Goal: Transaction & Acquisition: Obtain resource

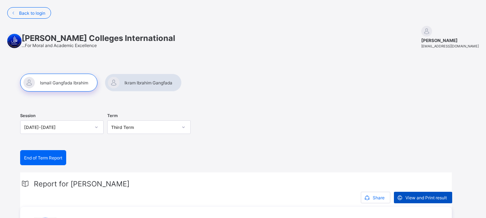
click at [421, 196] on span "View and Print result" at bounding box center [426, 197] width 41 height 5
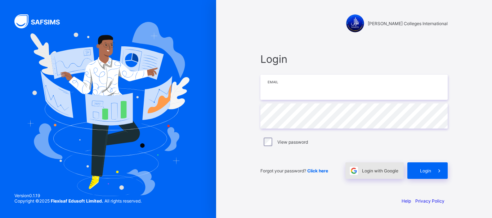
type input "**********"
click at [382, 173] on span "Login with Google" at bounding box center [380, 170] width 36 height 5
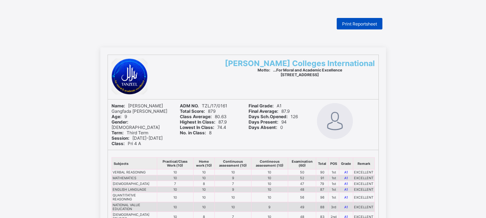
click at [369, 24] on span "Print Reportsheet" at bounding box center [359, 23] width 35 height 5
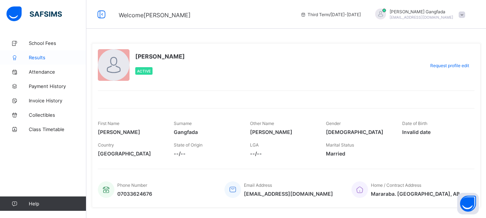
click at [45, 56] on span "Results" at bounding box center [58, 58] width 58 height 6
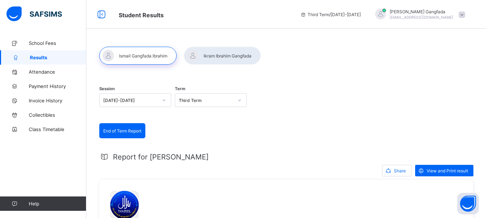
click at [130, 131] on span "End of Term Report" at bounding box center [122, 130] width 38 height 5
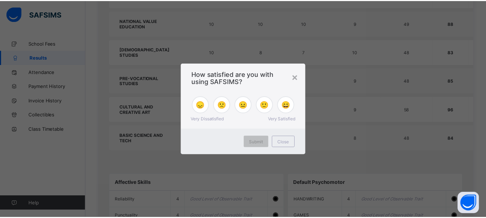
scroll to position [294, 0]
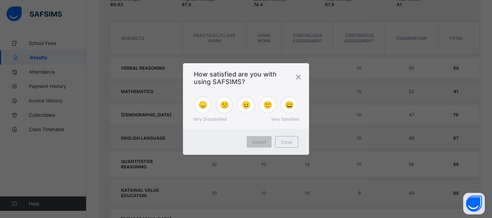
drag, startPoint x: 489, startPoint y: 35, endPoint x: 458, endPoint y: -21, distance: 64.2
click at [244, 109] on span "😐" at bounding box center [245, 105] width 9 height 9
click at [255, 139] on div "Submit" at bounding box center [258, 142] width 25 height 12
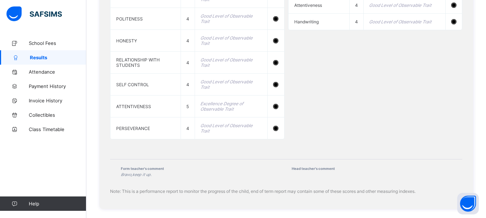
scroll to position [0, 0]
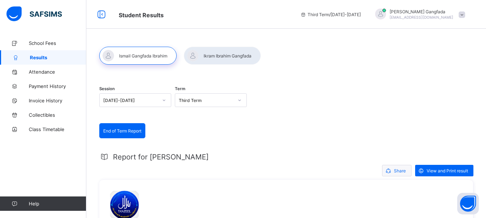
click at [394, 171] on span at bounding box center [388, 171] width 12 height 12
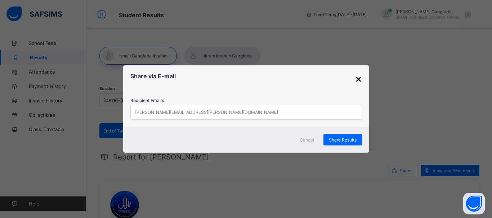
click at [359, 81] on div "×" at bounding box center [358, 79] width 7 height 12
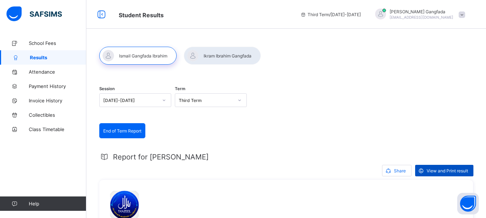
click at [439, 168] on span "View and Print result" at bounding box center [447, 170] width 41 height 5
click at [227, 53] on div at bounding box center [222, 56] width 77 height 18
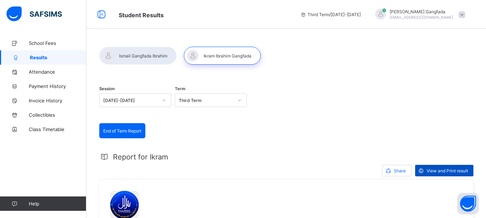
click at [450, 171] on span "View and Print result" at bounding box center [447, 170] width 41 height 5
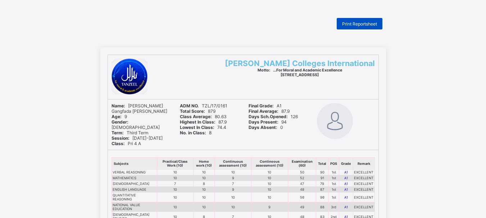
click at [359, 22] on span "Print Reportsheet" at bounding box center [359, 23] width 35 height 5
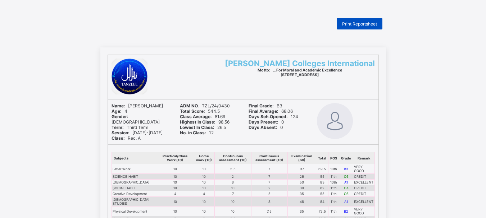
click at [366, 26] on span "Print Reportsheet" at bounding box center [359, 23] width 35 height 5
